Goal: Task Accomplishment & Management: Manage account settings

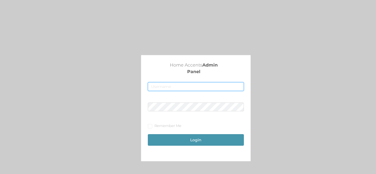
type input "[EMAIL_ADDRESS][DOMAIN_NAME]"
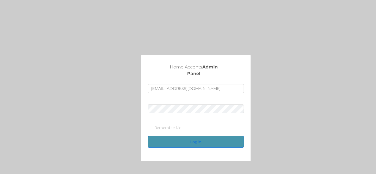
click at [202, 137] on button "Login" at bounding box center [196, 142] width 96 height 12
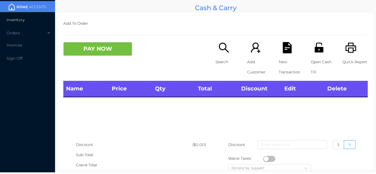
click at [14, 20] on span "Inventory" at bounding box center [16, 19] width 18 height 5
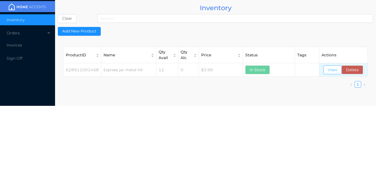
click at [333, 67] on button "View" at bounding box center [333, 70] width 18 height 9
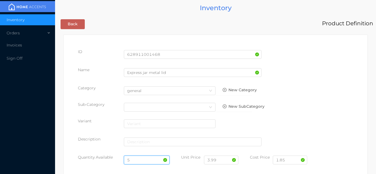
click at [140, 159] on input "5" at bounding box center [147, 160] width 46 height 9
type input "12"
click at [221, 162] on input "3.99" at bounding box center [221, 160] width 34 height 9
type input "3"
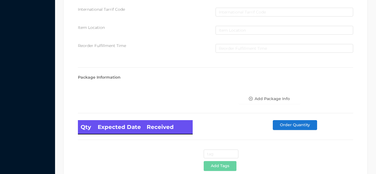
scroll to position [313, 0]
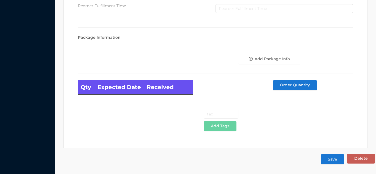
type input "2.99"
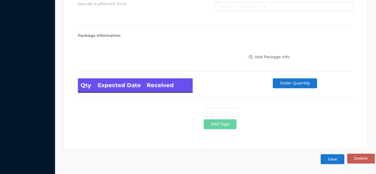
click at [334, 162] on button "Save" at bounding box center [333, 160] width 24 height 10
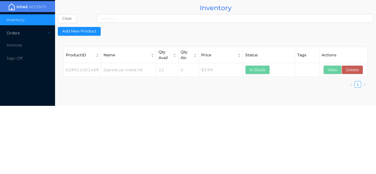
click at [20, 35] on div "Orders" at bounding box center [27, 33] width 55 height 11
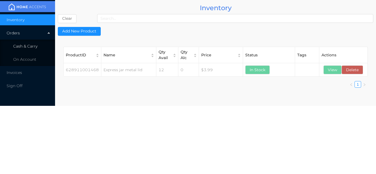
click at [33, 42] on li "Cash & Carry" at bounding box center [27, 46] width 55 height 11
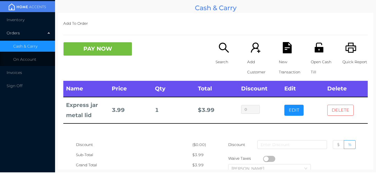
click at [340, 113] on button "DELETE" at bounding box center [341, 110] width 26 height 11
click at [341, 111] on button "DELETE" at bounding box center [341, 110] width 26 height 11
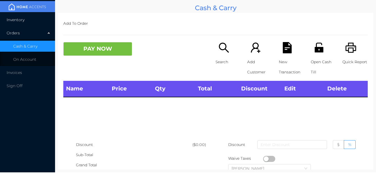
click at [17, 19] on span "Inventory" at bounding box center [16, 19] width 18 height 5
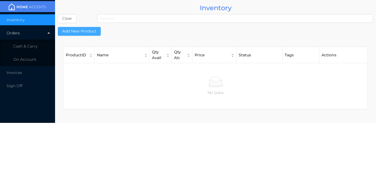
click at [87, 35] on button "Add New Product" at bounding box center [79, 31] width 43 height 9
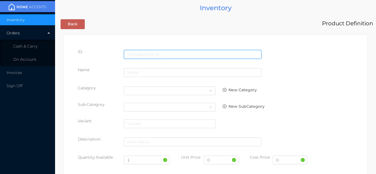
click at [136, 53] on input "text" at bounding box center [193, 54] width 138 height 9
type input "6260412500893"
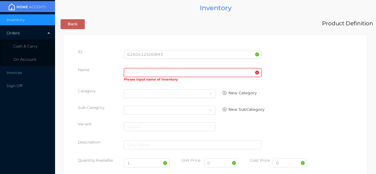
click at [129, 75] on input "text" at bounding box center [193, 72] width 138 height 9
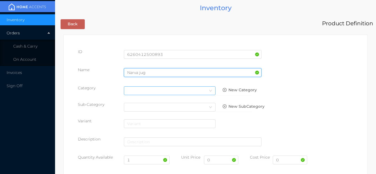
type input "Narva jug"
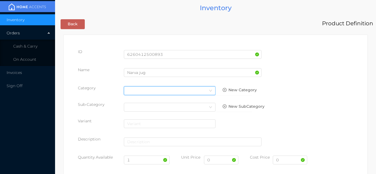
click at [199, 91] on div "Select Category" at bounding box center [169, 91] width 85 height 8
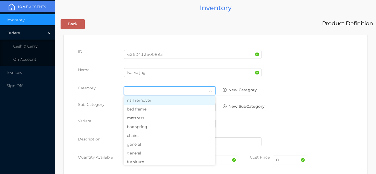
click at [149, 149] on li "general" at bounding box center [170, 153] width 92 height 9
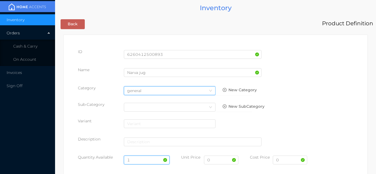
click at [142, 161] on input "1" at bounding box center [147, 160] width 46 height 9
type input "36"
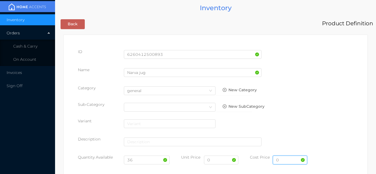
click at [290, 162] on input "0" at bounding box center [290, 160] width 34 height 9
type input "4.20"
click at [218, 164] on input "0" at bounding box center [221, 160] width 34 height 9
type input "9.99"
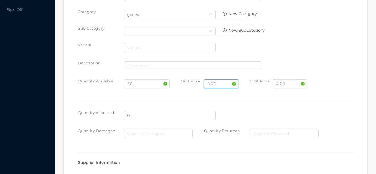
scroll to position [283, 0]
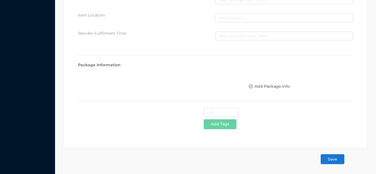
click at [337, 161] on button "Save" at bounding box center [333, 160] width 24 height 10
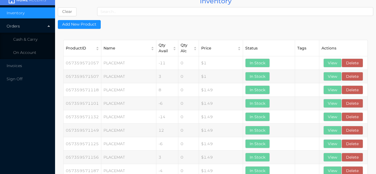
scroll to position [0, 0]
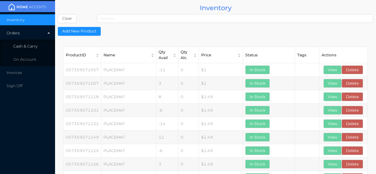
click at [35, 44] on li "Cash & Carry" at bounding box center [27, 46] width 55 height 11
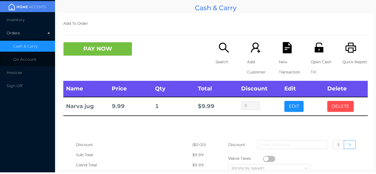
click at [340, 111] on button "DELETE" at bounding box center [341, 106] width 26 height 11
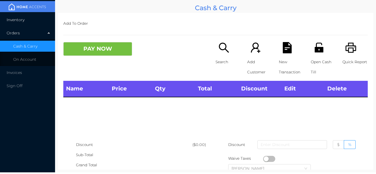
click at [21, 14] on li "Inventory" at bounding box center [27, 19] width 55 height 11
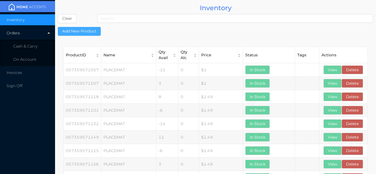
click at [83, 27] on button "Add New Product" at bounding box center [79, 31] width 43 height 9
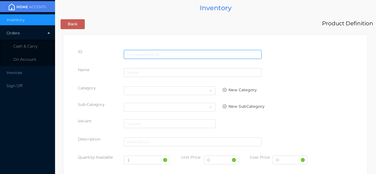
click at [135, 53] on input "text" at bounding box center [193, 54] width 138 height 9
type input "6260412507007"
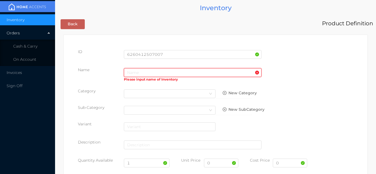
click at [135, 73] on input "text" at bounding box center [193, 72] width 138 height 9
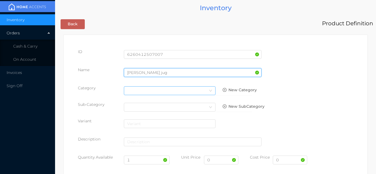
type input "[PERSON_NAME] jug"
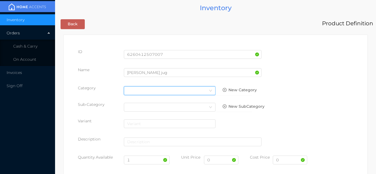
click at [193, 95] on div "Select Category" at bounding box center [169, 91] width 85 height 8
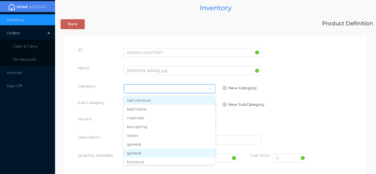
click at [149, 152] on li "general" at bounding box center [170, 153] width 92 height 9
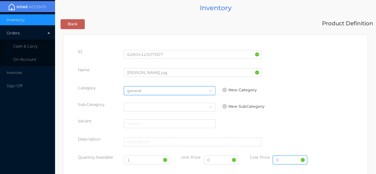
click at [283, 161] on input "0" at bounding box center [290, 160] width 34 height 9
type input "3.50"
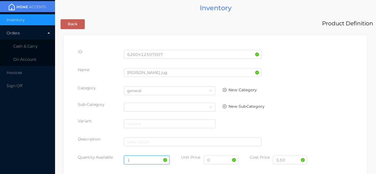
click at [142, 163] on input "1" at bounding box center [147, 160] width 46 height 9
type input "39"
click at [217, 162] on input "0" at bounding box center [221, 160] width 34 height 9
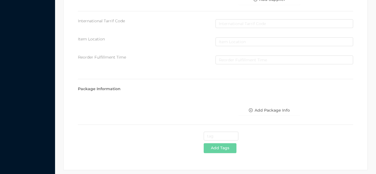
scroll to position [283, 0]
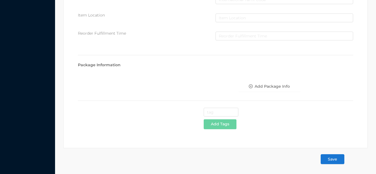
type input "7.99"
click at [332, 157] on button "Save" at bounding box center [333, 160] width 24 height 10
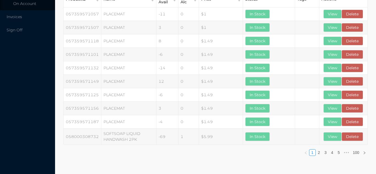
scroll to position [0, 0]
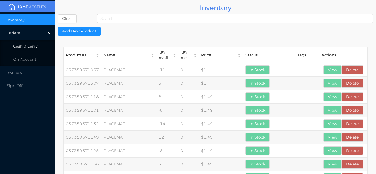
click at [36, 48] on span "Cash & Carry" at bounding box center [25, 46] width 24 height 5
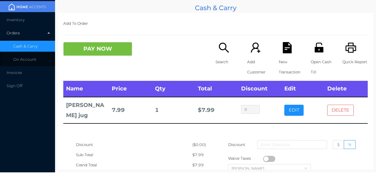
click at [338, 107] on button "DELETE" at bounding box center [341, 110] width 26 height 11
